Goal: Task Accomplishment & Management: Manage account settings

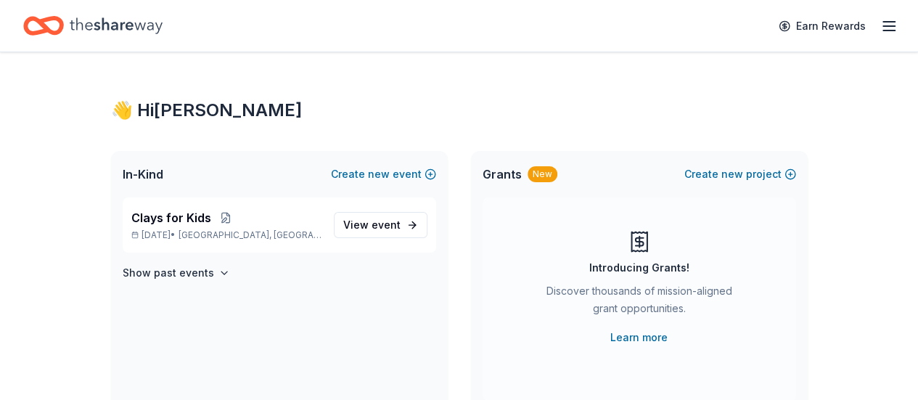
click at [872, 36] on div "Earn Rewards" at bounding box center [834, 26] width 128 height 34
click at [880, 31] on icon "button" at bounding box center [888, 25] width 17 height 17
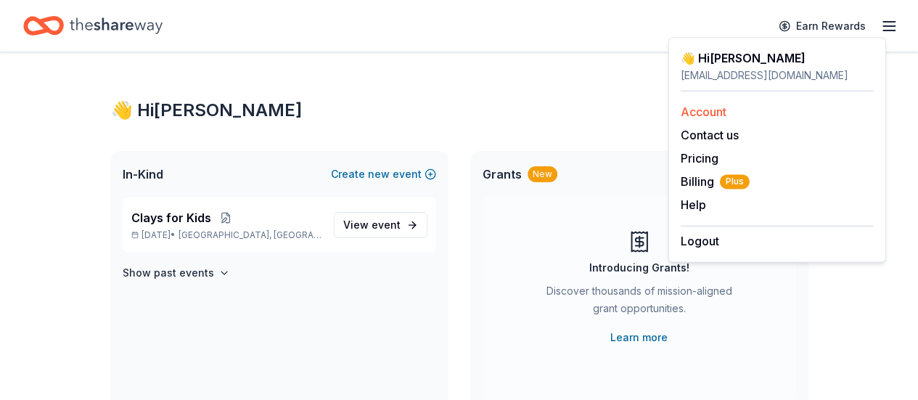
click at [708, 115] on link "Account" at bounding box center [704, 111] width 46 height 15
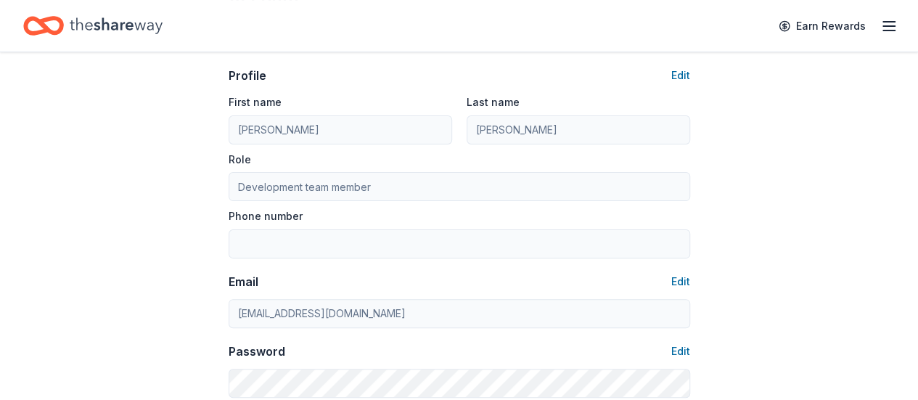
scroll to position [145, 0]
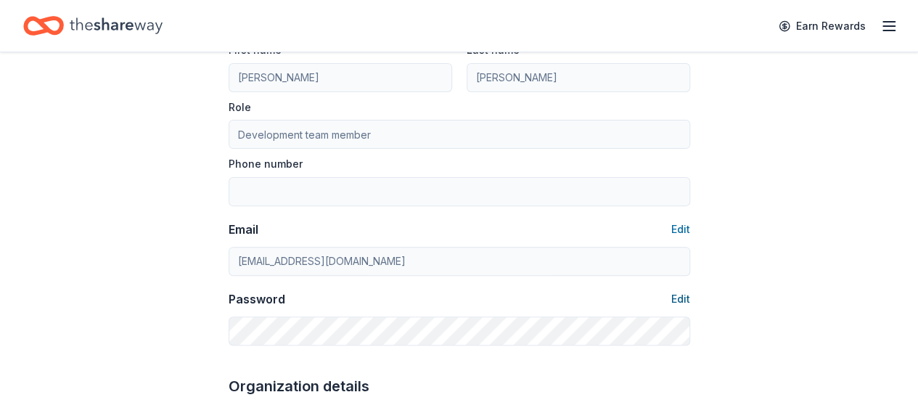
click at [681, 298] on button "Edit" at bounding box center [680, 298] width 19 height 17
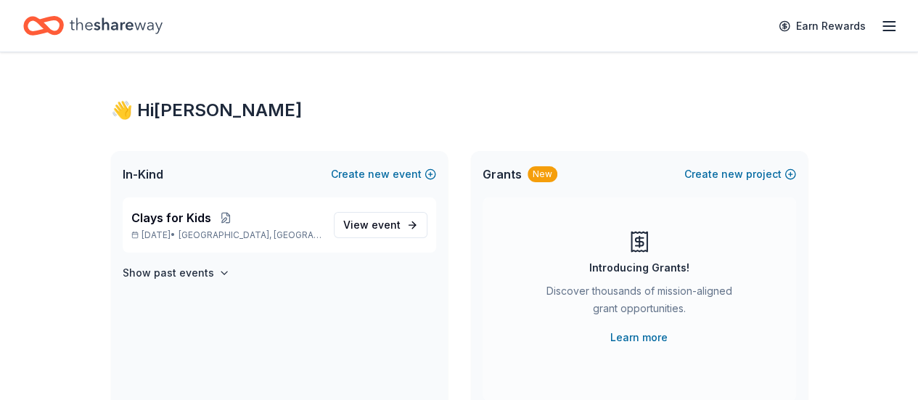
click at [883, 22] on line "button" at bounding box center [889, 22] width 12 height 0
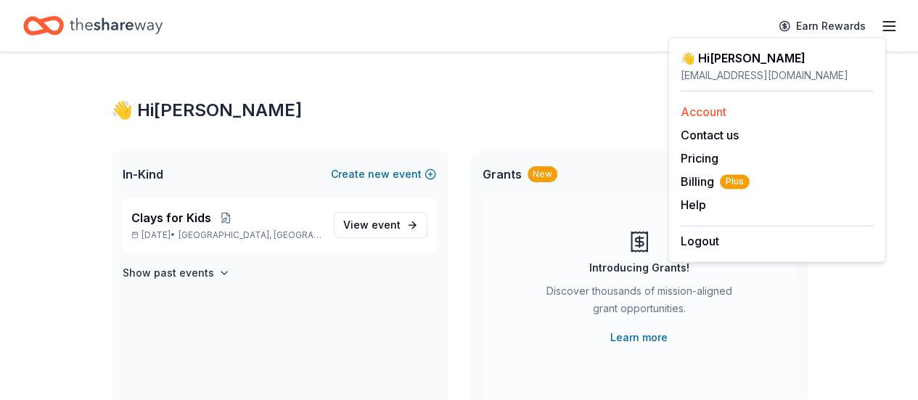
click at [718, 113] on link "Account" at bounding box center [704, 111] width 46 height 15
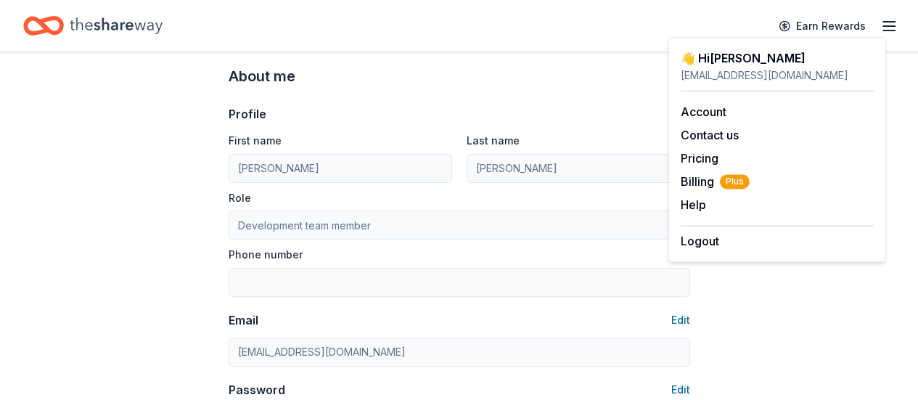
scroll to position [218, 0]
